Goal: Transaction & Acquisition: Purchase product/service

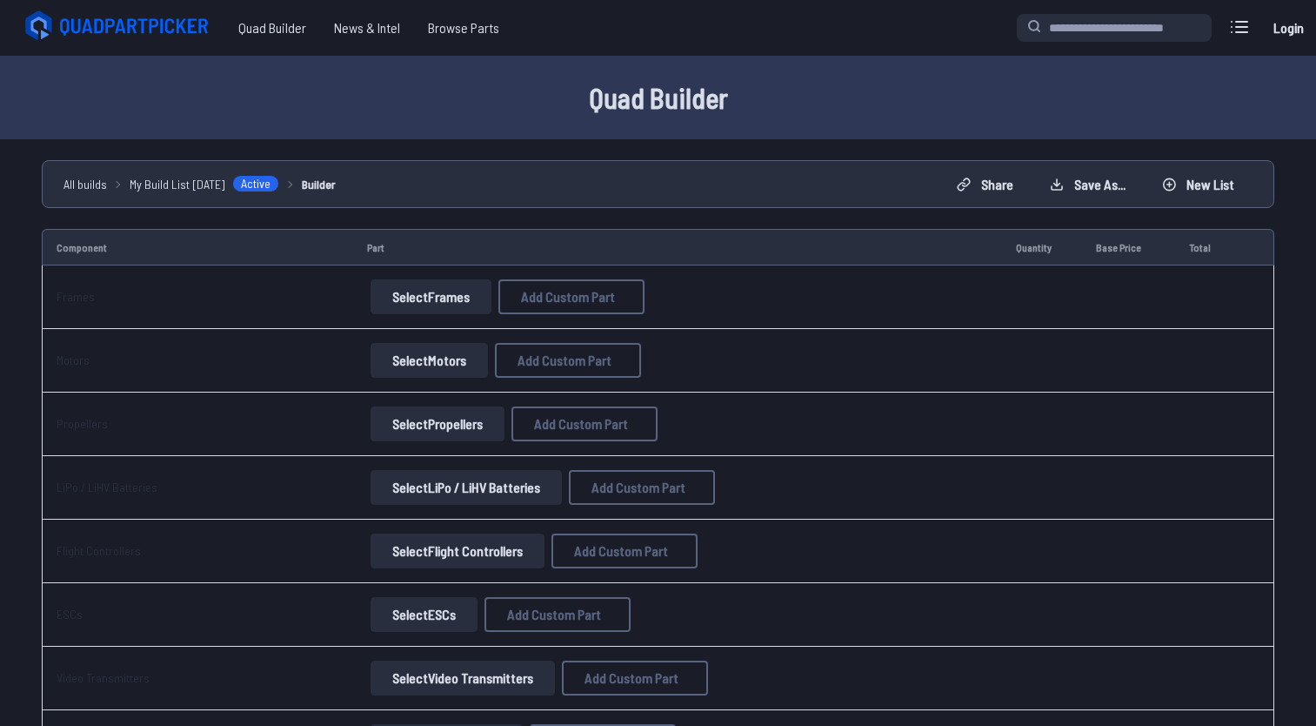
click at [405, 300] on button "Select Frames" at bounding box center [431, 296] width 121 height 35
click at [418, 297] on button "Select Frames" at bounding box center [431, 296] width 121 height 35
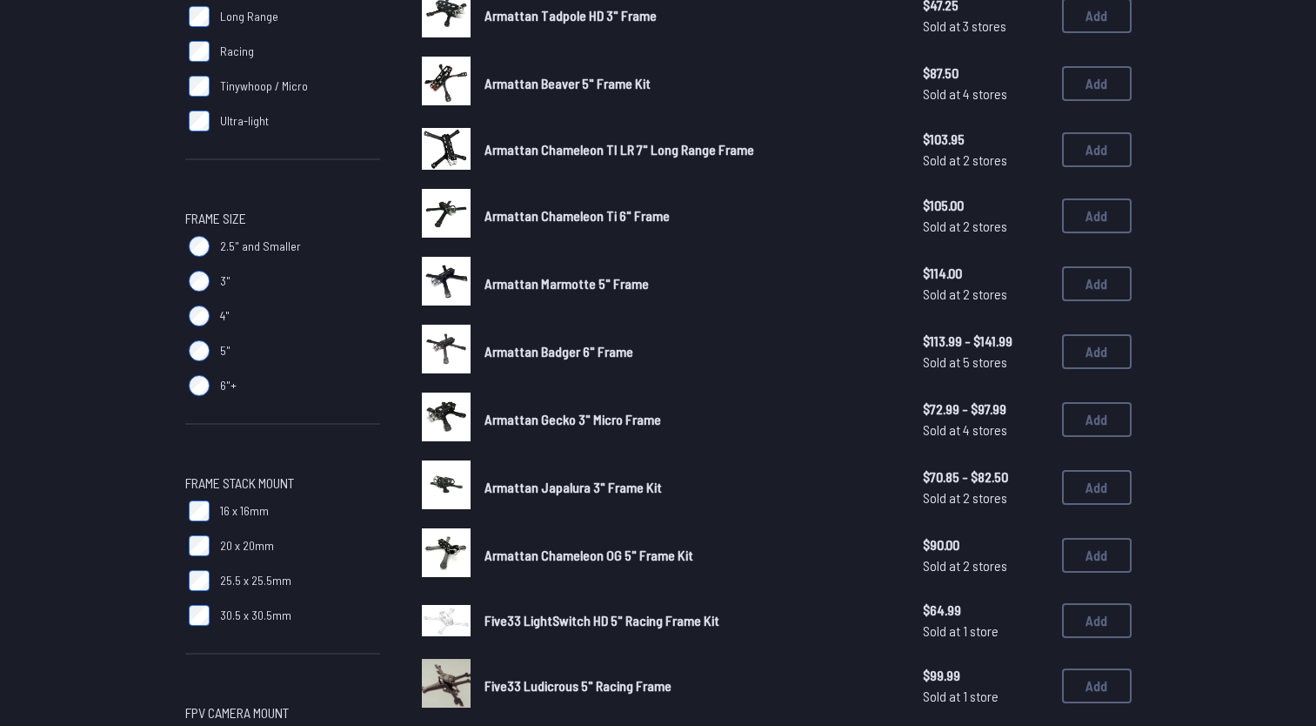
scroll to position [368, 0]
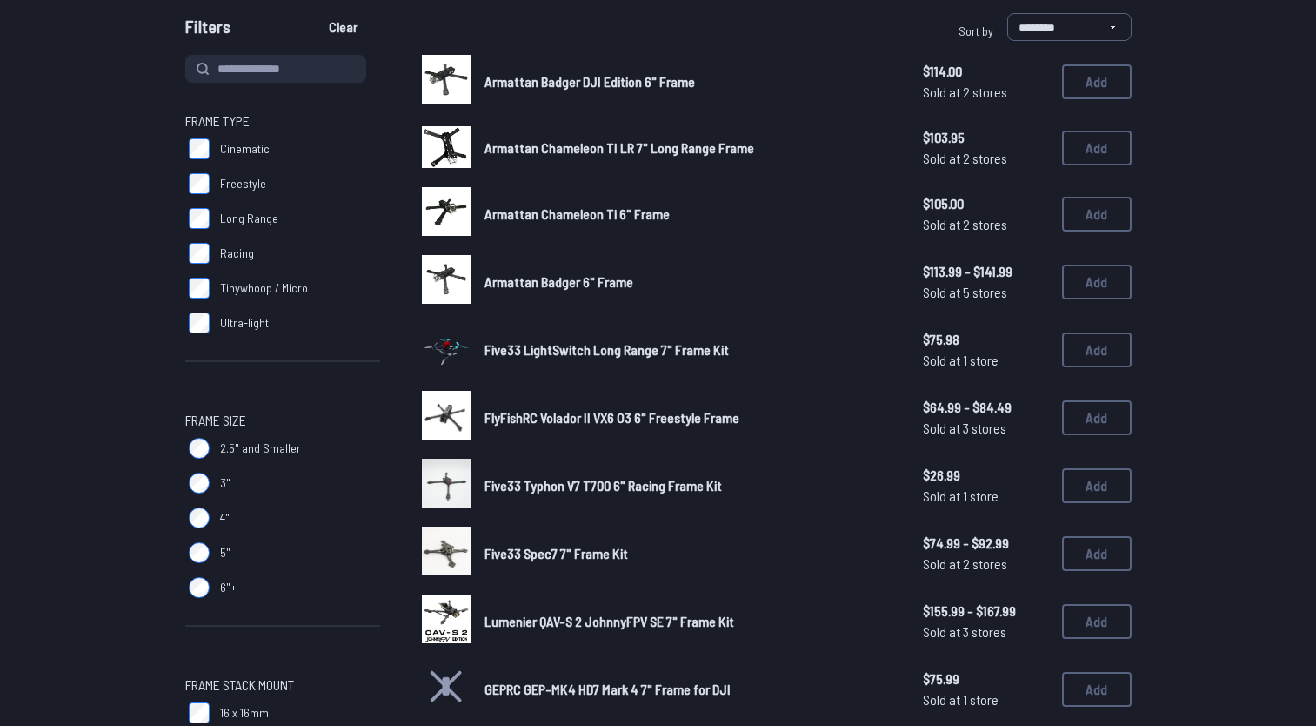
scroll to position [169, 0]
click at [497, 485] on span "Five33 Typhon V7 T700 6" Racing Frame Kit" at bounding box center [604, 484] width 238 height 17
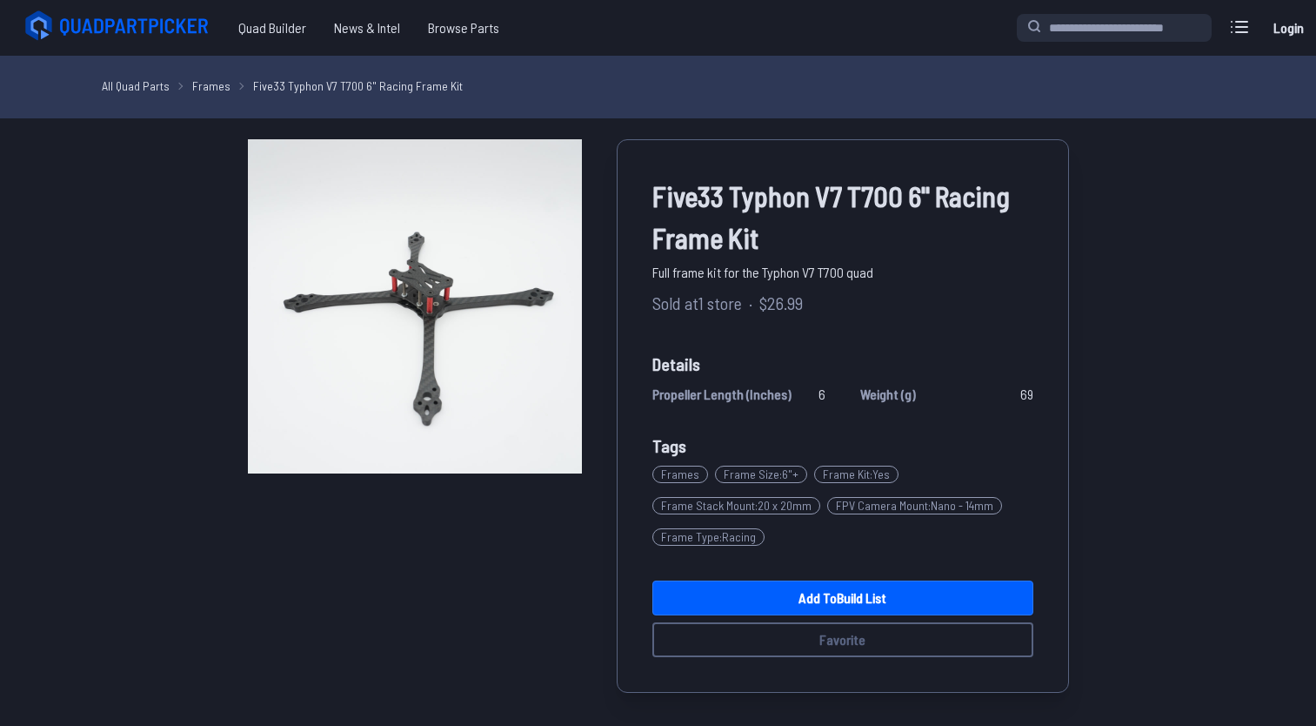
click at [1076, 482] on div "Five33 Typhon V7 T700 6" Racing Frame Kit Full frame kit for the Typhon V7 T700…" at bounding box center [658, 530] width 988 height 782
